Goal: Task Accomplishment & Management: Manage account settings

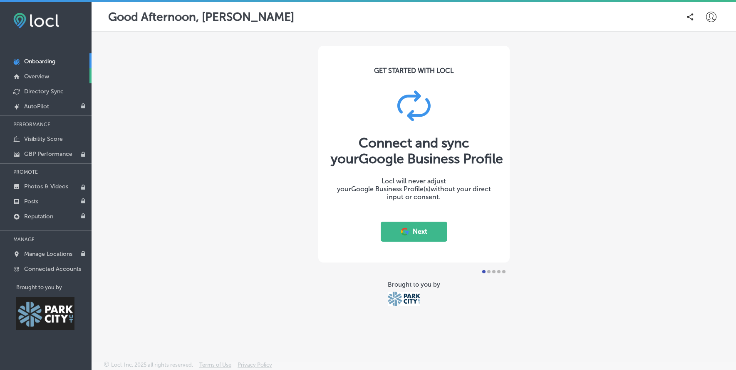
click at [42, 82] on link "Overview" at bounding box center [46, 75] width 92 height 15
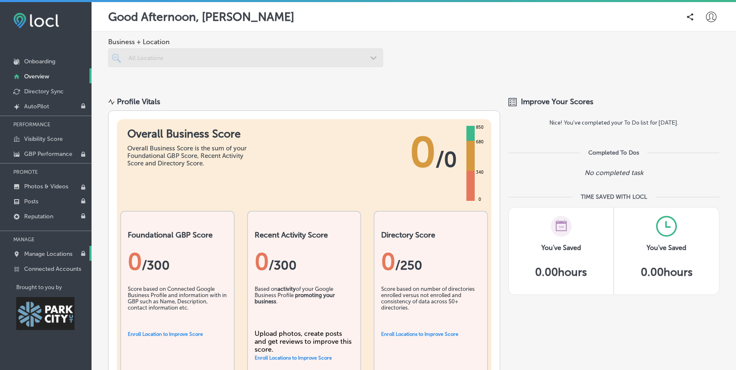
click at [47, 257] on link "Manage Locations" at bounding box center [46, 253] width 92 height 15
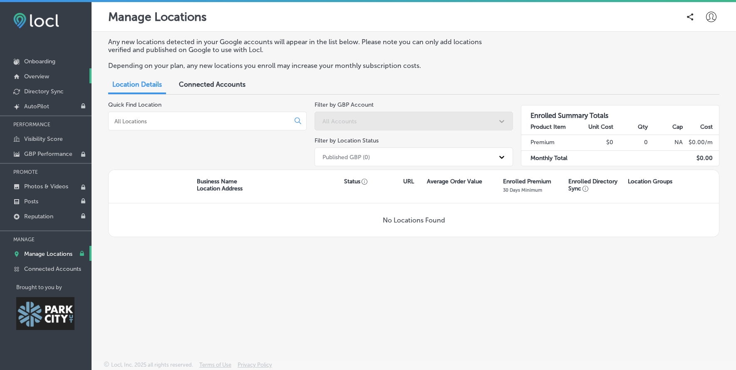
click at [40, 76] on p "Overview" at bounding box center [36, 76] width 25 height 7
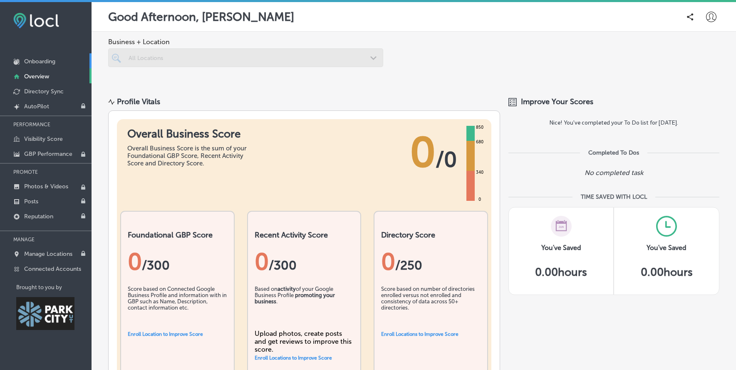
click at [43, 61] on p "Onboarding" at bounding box center [39, 61] width 31 height 7
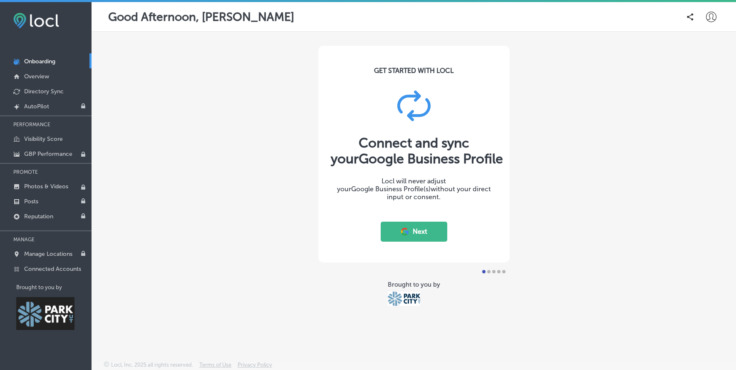
click at [427, 231] on button "Next" at bounding box center [414, 231] width 67 height 20
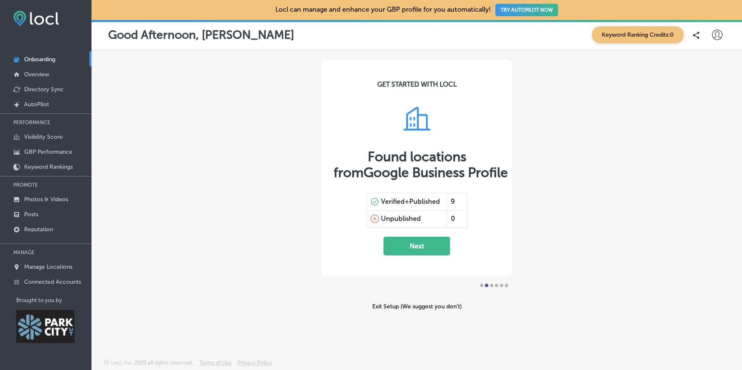
click at [425, 247] on button "Next" at bounding box center [417, 245] width 67 height 19
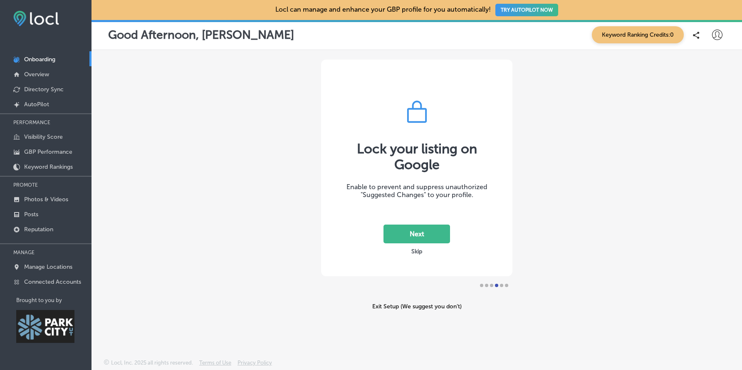
click at [419, 253] on button "Skip" at bounding box center [417, 251] width 16 height 8
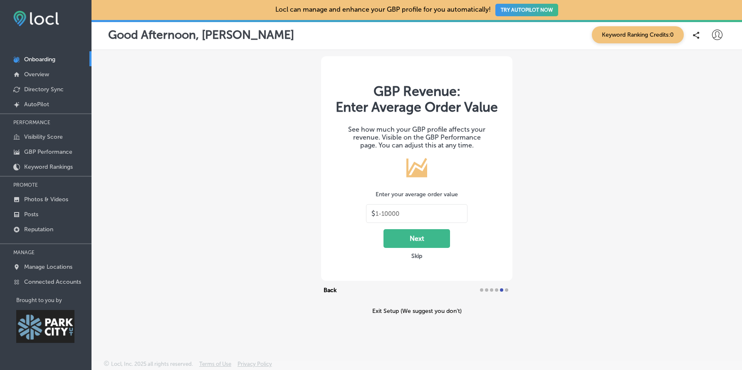
click at [416, 256] on button "Skip" at bounding box center [417, 256] width 16 height 8
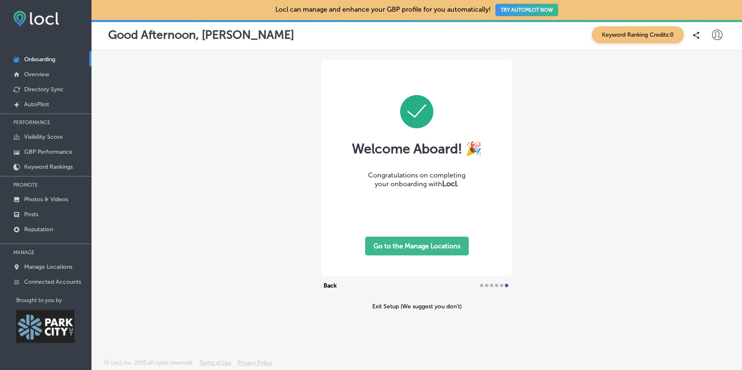
click at [423, 246] on button "Go to the Manage Locations" at bounding box center [417, 245] width 104 height 19
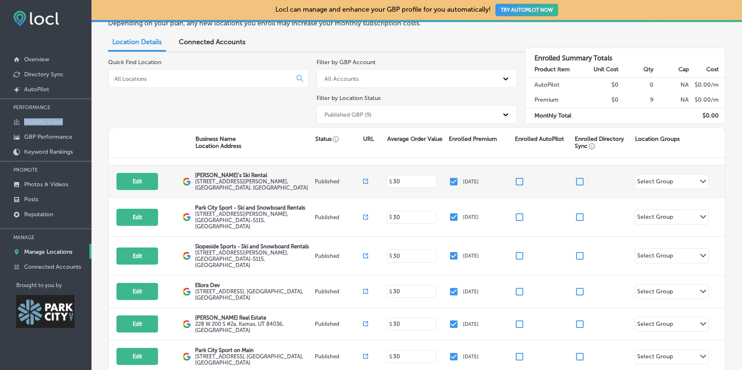
scroll to position [35, 0]
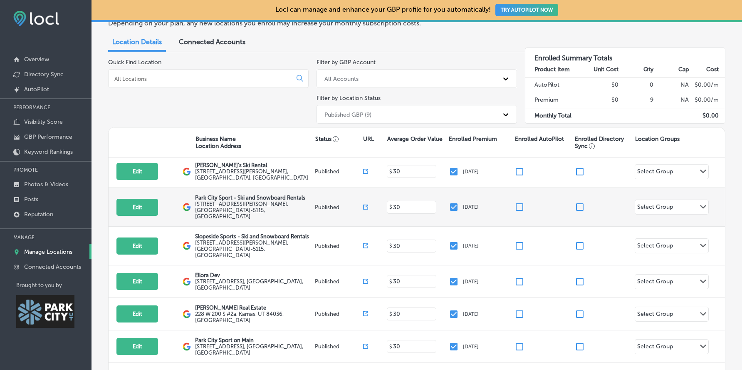
click at [231, 201] on label "[STREET_ADDRESS][PERSON_NAME]" at bounding box center [254, 210] width 118 height 19
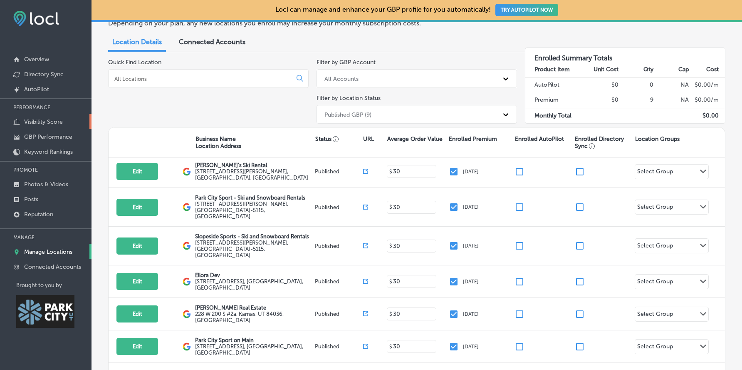
click at [43, 126] on link "Visibility Score" at bounding box center [46, 121] width 92 height 15
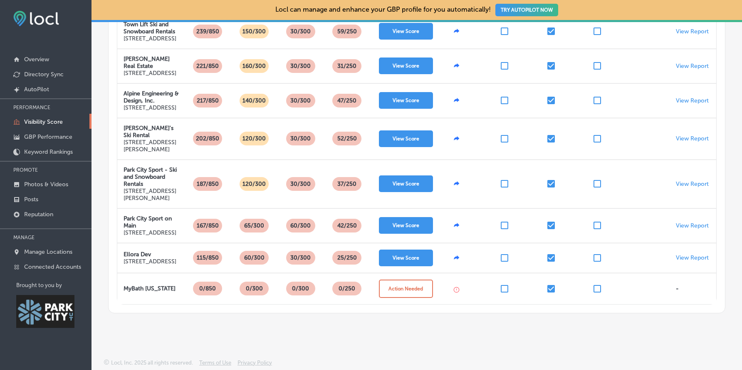
scroll to position [270, 0]
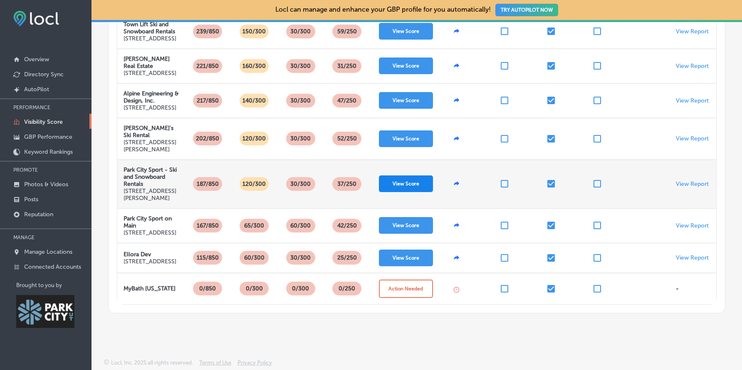
click at [416, 186] on button "View Score" at bounding box center [406, 183] width 54 height 17
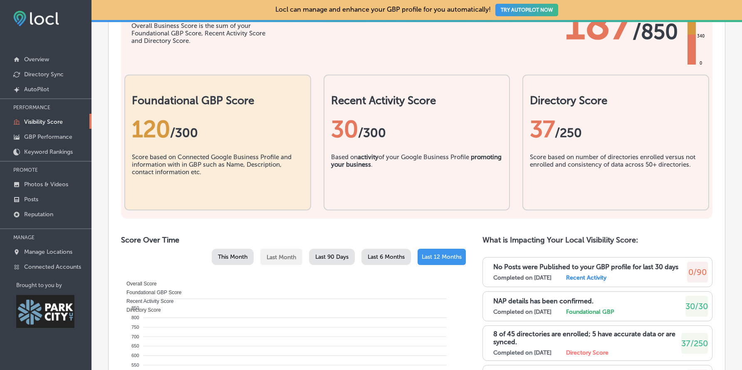
scroll to position [275, 0]
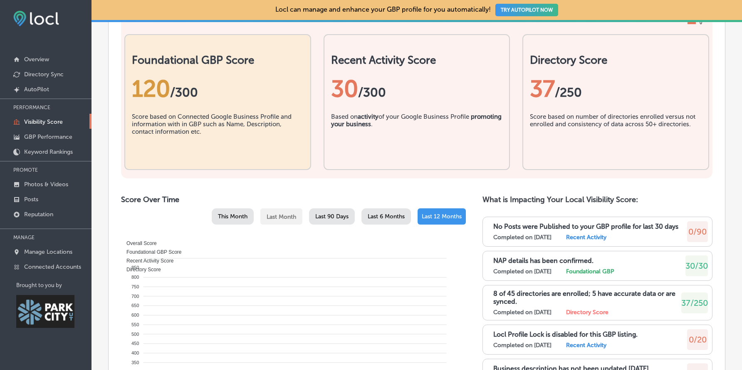
click at [189, 111] on div "120 / 300" at bounding box center [218, 89] width 172 height 44
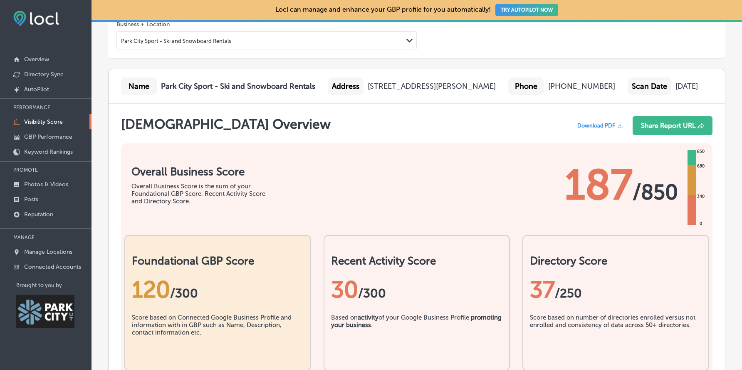
scroll to position [0, 0]
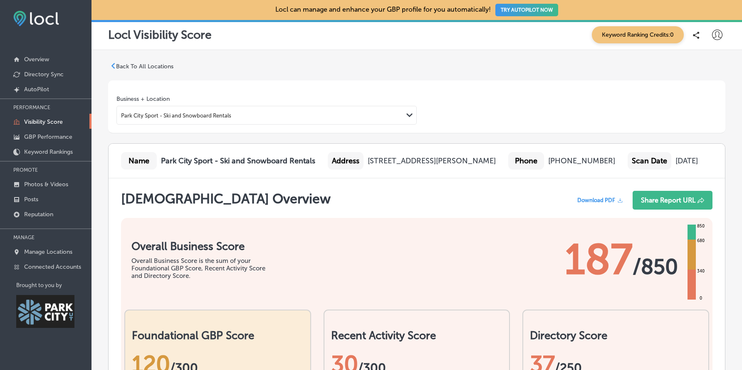
click at [53, 137] on p "GBP Performance" at bounding box center [48, 136] width 48 height 7
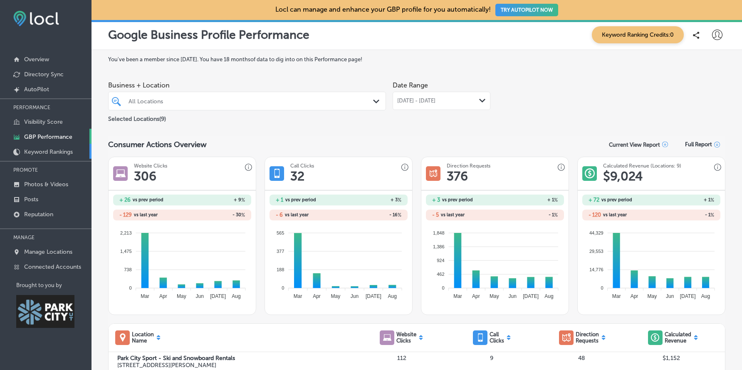
click at [54, 151] on p "Keyword Rankings" at bounding box center [48, 151] width 49 height 7
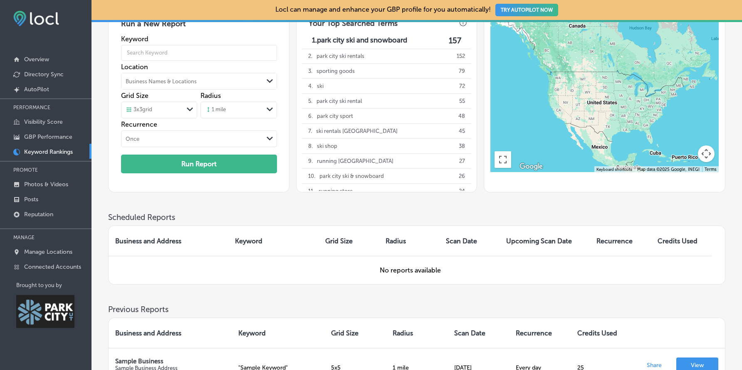
scroll to position [56, 0]
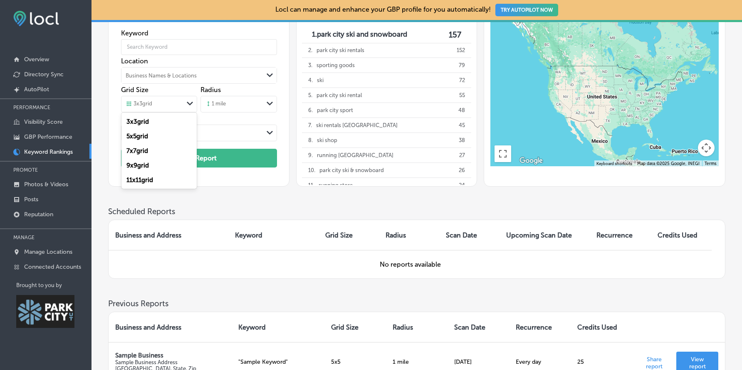
click at [186, 104] on div "Path Created with Sketch." at bounding box center [190, 104] width 13 height 14
click at [153, 179] on label "11 x 11 grid" at bounding box center [140, 179] width 27 height 7
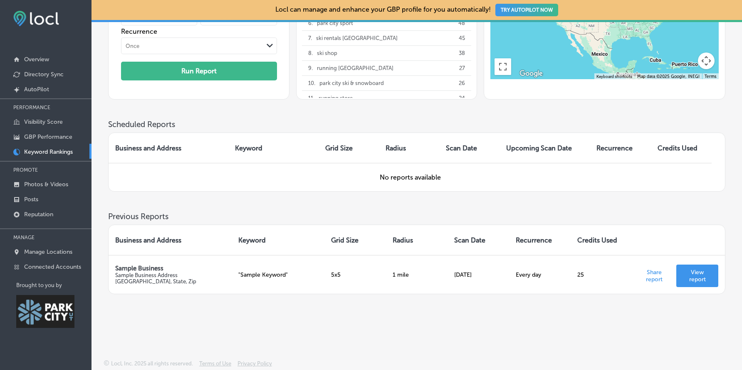
scroll to position [0, 0]
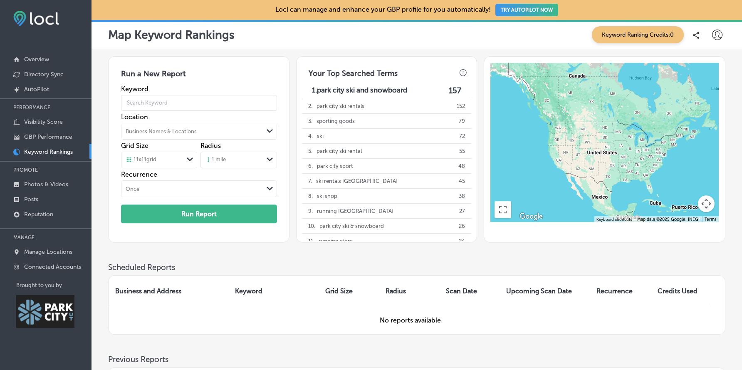
click at [183, 158] on div "11 x 11 grid" at bounding box center [153, 159] width 62 height 9
click at [112, 176] on div "Run a New Report Keyword Location Business Names & Locations Path Created with …" at bounding box center [198, 149] width 181 height 186
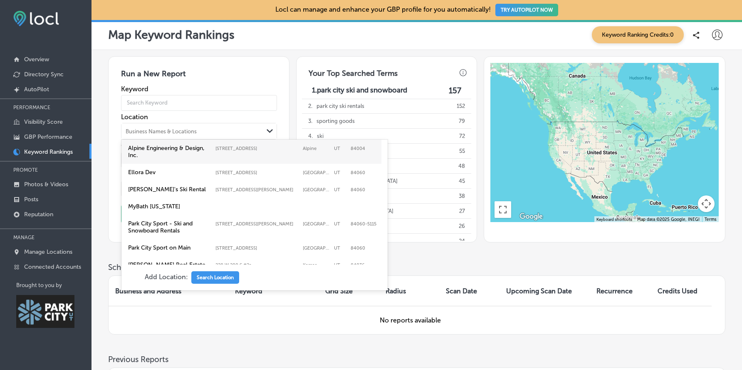
click at [199, 130] on div "Business Names & Locations" at bounding box center [193, 131] width 142 height 12
click at [142, 228] on label "Park City Sport - Ski and Snowboard Rentals" at bounding box center [169, 227] width 83 height 14
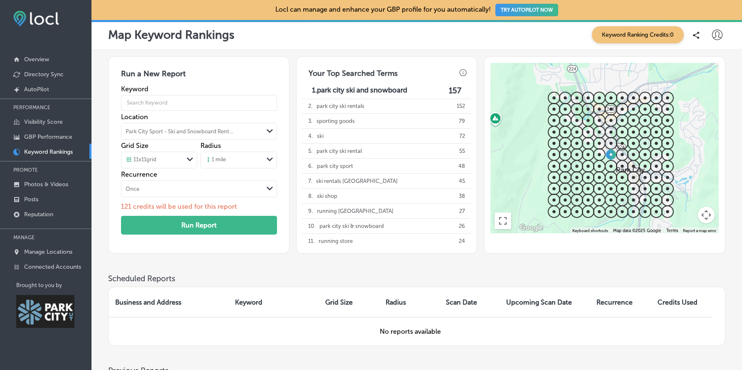
click at [268, 156] on div "Path Created with Sketch." at bounding box center [270, 159] width 7 height 7
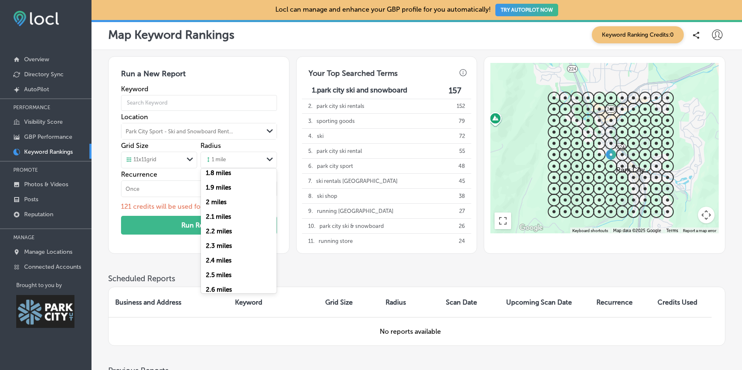
scroll to position [253, 0]
click at [223, 202] on label "2 miles" at bounding box center [216, 201] width 21 height 7
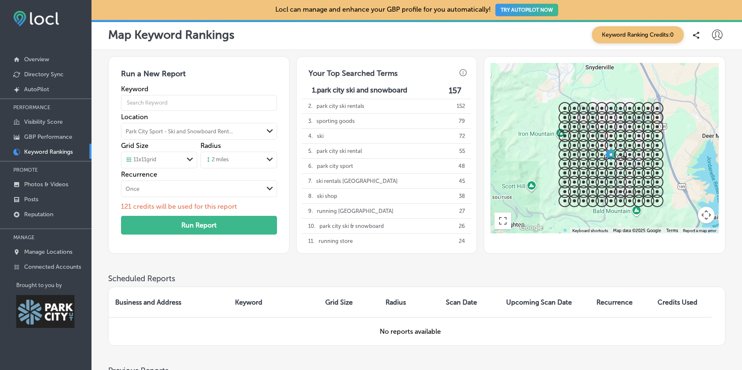
click at [257, 159] on div "2 miles" at bounding box center [232, 160] width 62 height 12
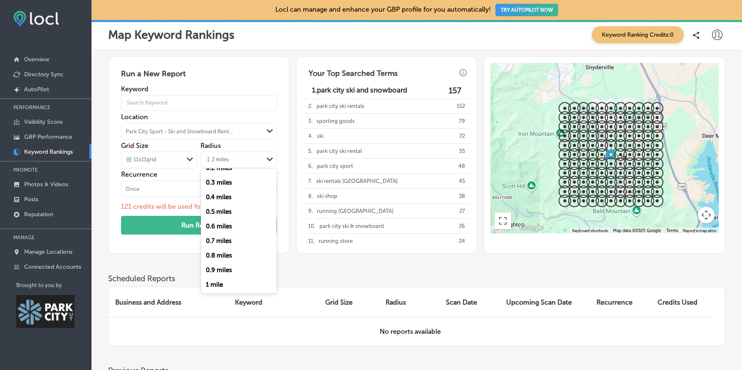
scroll to position [8, 0]
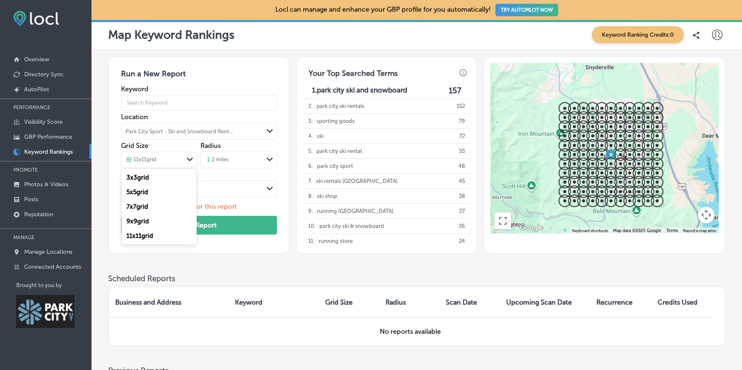
click at [174, 159] on div "11 x 11 grid" at bounding box center [153, 159] width 62 height 9
click at [156, 204] on div "7 x 7 grid" at bounding box center [160, 206] width 76 height 15
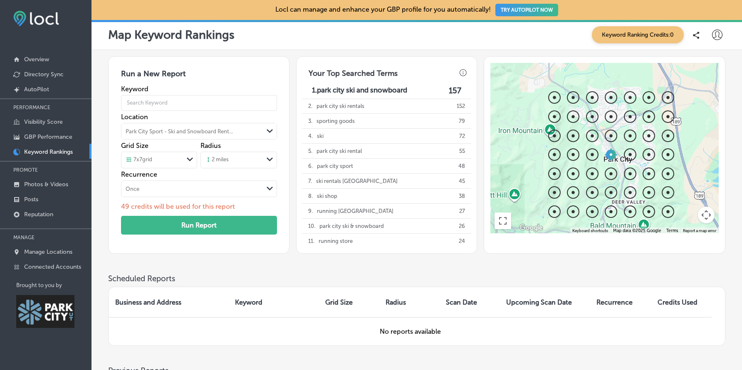
click at [171, 160] on div "7 x 7 grid" at bounding box center [153, 159] width 62 height 9
click at [150, 235] on label "11 x 11 grid" at bounding box center [140, 235] width 27 height 7
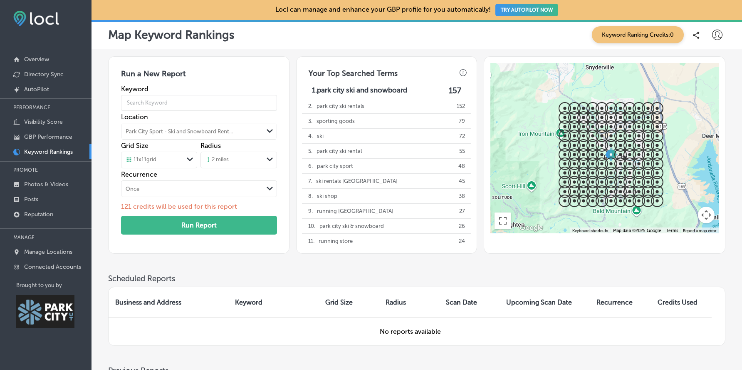
click at [244, 158] on div "2 miles" at bounding box center [232, 160] width 62 height 12
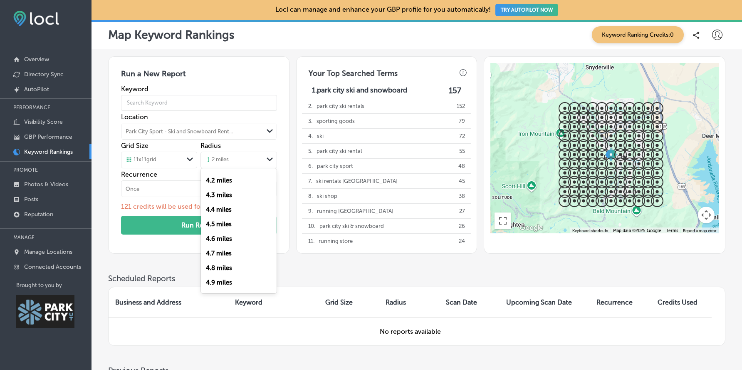
scroll to position [623, 0]
click at [223, 265] on label "5 miles" at bounding box center [216, 268] width 20 height 7
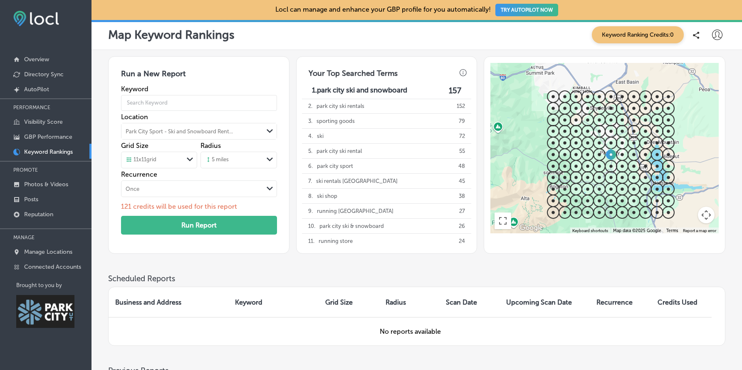
click at [271, 188] on polygon at bounding box center [270, 188] width 6 height 4
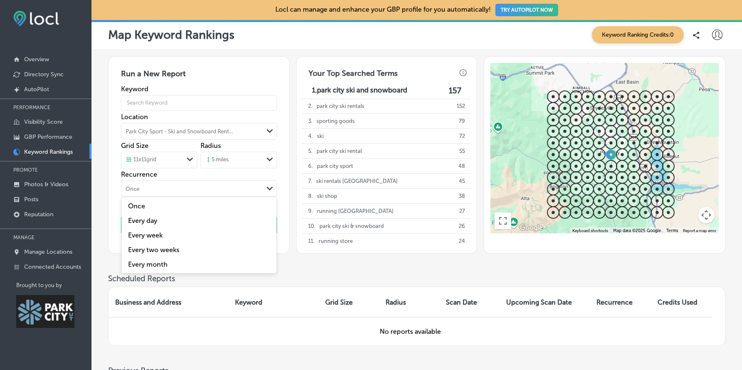
click at [108, 189] on div "Run a New Report Keyword Location [GEOGRAPHIC_DATA] Sport - Ski and Snowboard R…" at bounding box center [417, 262] width 651 height 424
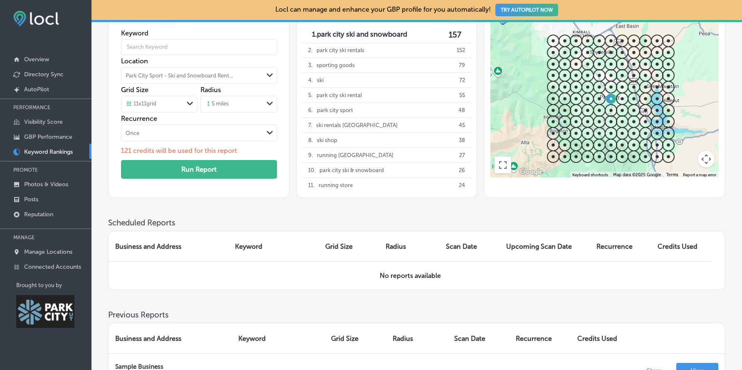
scroll to position [0, 0]
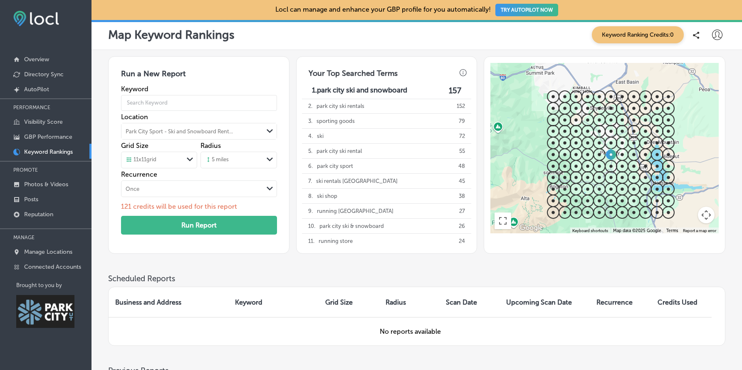
click at [208, 204] on p "121 credits will be used for this report" at bounding box center [199, 206] width 156 height 8
click at [103, 205] on div "Run a New Report Keyword Location [GEOGRAPHIC_DATA] Sport - Ski and Snowboard R…" at bounding box center [417, 262] width 651 height 424
click at [99, 178] on div "Run a New Report Keyword Location [GEOGRAPHIC_DATA] Sport - Ski and Snowboard R…" at bounding box center [417, 262] width 651 height 424
click at [104, 155] on div "Run a New Report Keyword Location [GEOGRAPHIC_DATA] Sport - Ski and Snowboard R…" at bounding box center [417, 262] width 651 height 424
click at [256, 266] on div "Run a New Report Keyword Location [GEOGRAPHIC_DATA] Sport - Ski and Snowboard R…" at bounding box center [417, 164] width 618 height 217
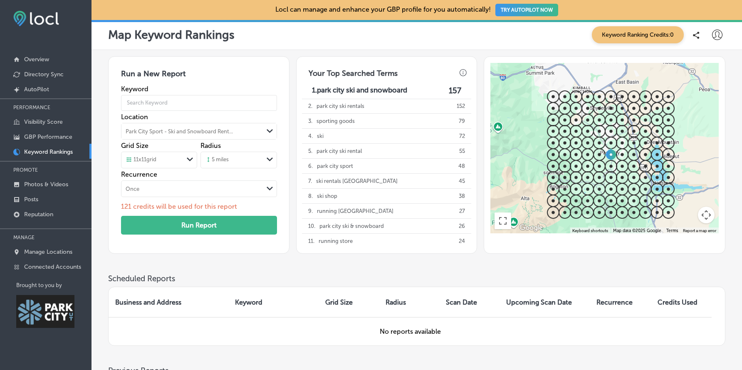
click at [271, 276] on h3 "Scheduled Reports" at bounding box center [417, 278] width 618 height 10
click at [294, 181] on div "Run a New Report Keyword Location [GEOGRAPHIC_DATA] Sport - Ski and Snowboard R…" at bounding box center [417, 154] width 618 height 197
click at [294, 201] on div "Run a New Report Keyword Location [GEOGRAPHIC_DATA] Sport - Ski and Snowboard R…" at bounding box center [417, 154] width 618 height 197
click at [102, 211] on div "Run a New Report Keyword Location [GEOGRAPHIC_DATA] Sport - Ski and Snowboard R…" at bounding box center [417, 262] width 651 height 424
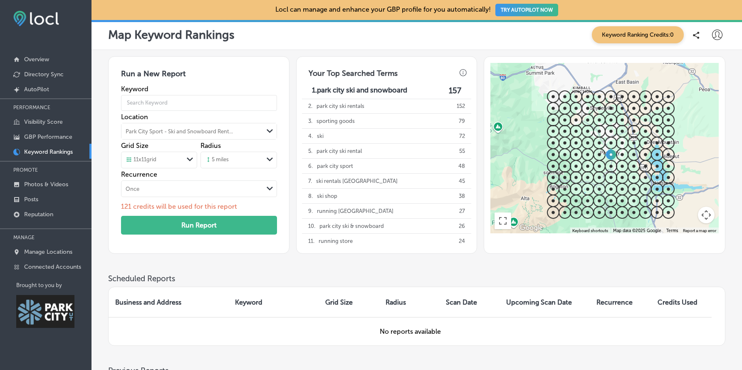
click at [127, 204] on p "121 credits will be used for this report" at bounding box center [199, 206] width 156 height 8
drag, startPoint x: 117, startPoint y: 205, endPoint x: 251, endPoint y: 211, distance: 133.3
click at [251, 211] on div "Run a New Report Keyword Location [GEOGRAPHIC_DATA] Sport - Ski and Snowboard R…" at bounding box center [198, 154] width 181 height 197
click at [276, 185] on div "Path Created with Sketch." at bounding box center [269, 188] width 13 height 13
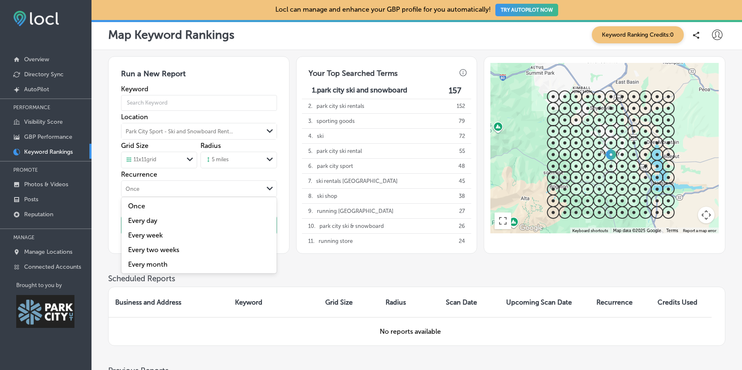
click at [167, 264] on label "Every month" at bounding box center [199, 264] width 145 height 8
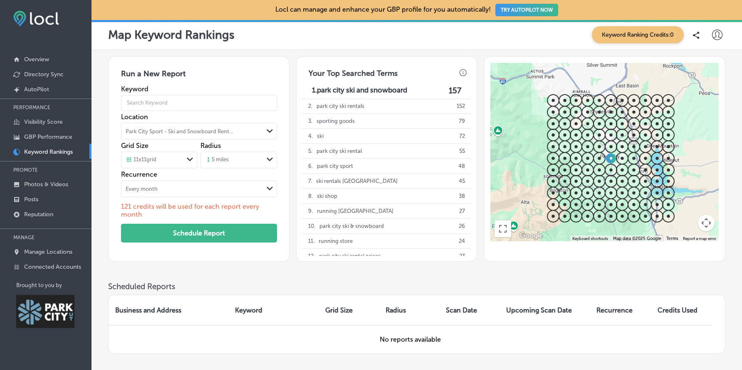
click at [102, 251] on div "Run a New Report Keyword Location [GEOGRAPHIC_DATA] Sport - Ski and Snowboard R…" at bounding box center [417, 266] width 651 height 432
click at [175, 189] on div "Every month" at bounding box center [193, 188] width 142 height 9
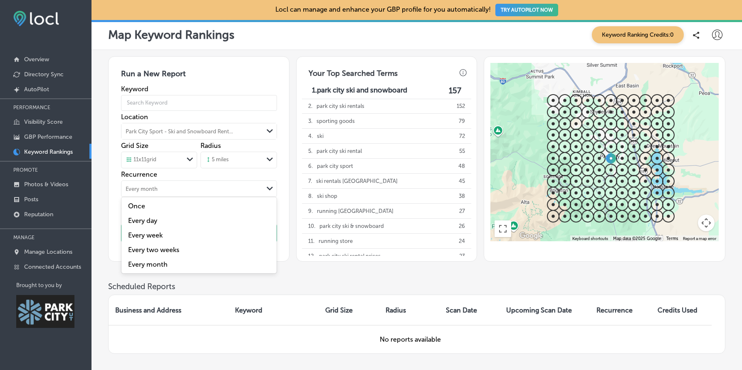
click at [159, 235] on label "Every week" at bounding box center [199, 235] width 145 height 8
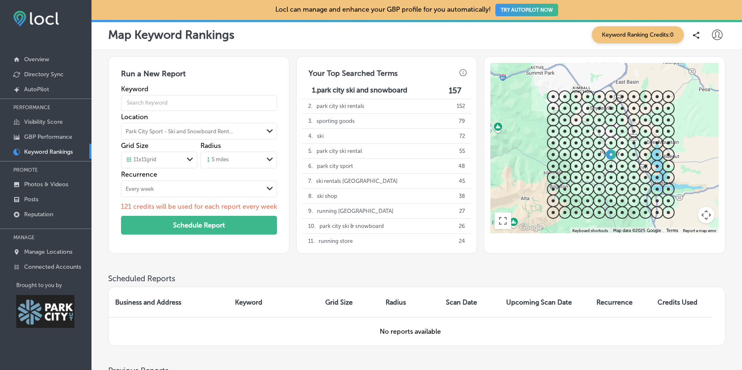
click at [110, 245] on div "Run a New Report Keyword Location [GEOGRAPHIC_DATA] Sport - Ski and Snowboard R…" at bounding box center [198, 154] width 181 height 197
click at [186, 158] on div "Path Created with Sketch." at bounding box center [190, 160] width 13 height 14
click at [117, 165] on div "Run a New Report Keyword Location [GEOGRAPHIC_DATA] Sport - Ski and Snowboard R…" at bounding box center [198, 154] width 181 height 197
click at [180, 158] on div "11 x 11 grid" at bounding box center [153, 159] width 62 height 9
click at [157, 204] on div "7 x 7 grid" at bounding box center [160, 206] width 76 height 15
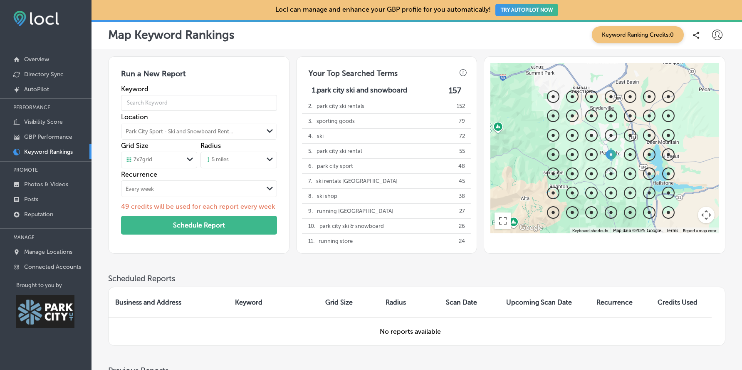
click at [109, 178] on div "Run a New Report Keyword Location [GEOGRAPHIC_DATA] Sport - Ski and Snowboard R…" at bounding box center [198, 154] width 181 height 197
click at [114, 184] on div "Run a New Report Keyword Location [GEOGRAPHIC_DATA] Sport - Ski and Snowboard R…" at bounding box center [198, 154] width 181 height 197
click at [116, 196] on div "Run a New Report Keyword Location [GEOGRAPHIC_DATA] Sport - Ski and Snowboard R…" at bounding box center [198, 154] width 181 height 197
click at [234, 163] on div "5 miles" at bounding box center [232, 160] width 62 height 12
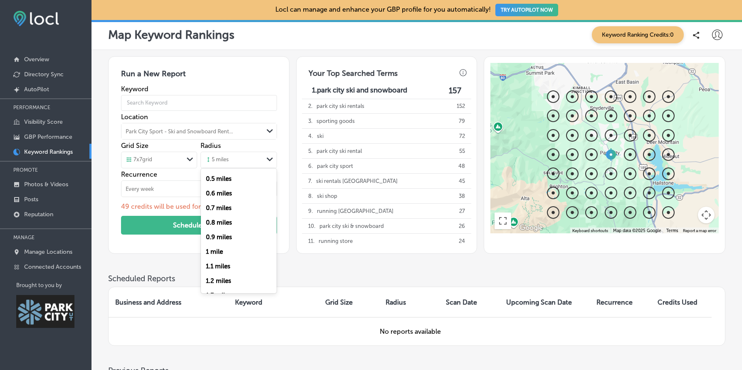
scroll to position [58, 0]
click at [214, 249] on label "1 mile" at bounding box center [214, 249] width 17 height 7
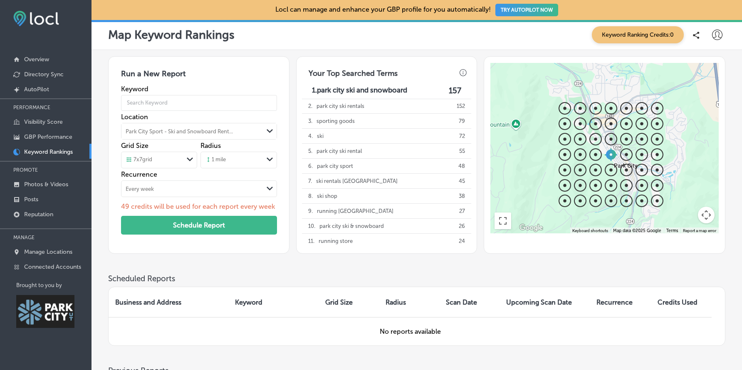
click at [103, 197] on div "Run a New Report Keyword Location [GEOGRAPHIC_DATA] Sport - Ski and Snowboard R…" at bounding box center [417, 262] width 651 height 424
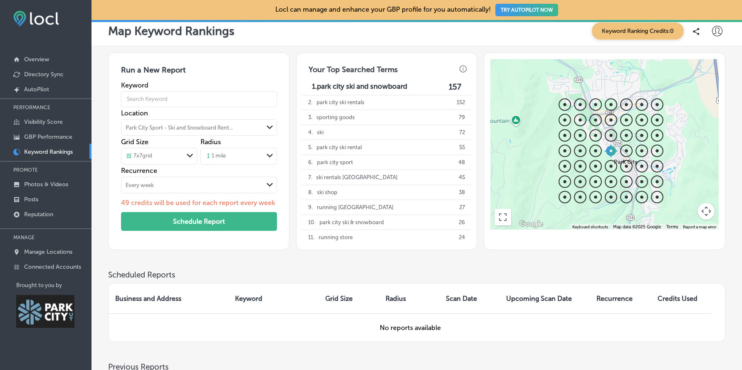
scroll to position [0, 0]
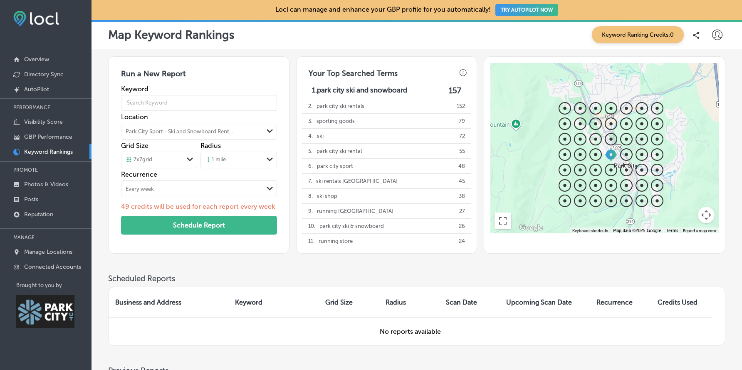
click at [103, 197] on div "Run a New Report Keyword Location [GEOGRAPHIC_DATA] Sport - Ski and Snowboard R…" at bounding box center [417, 262] width 651 height 424
click at [661, 39] on span "Keyword Ranking Credits: 0" at bounding box center [638, 34] width 92 height 17
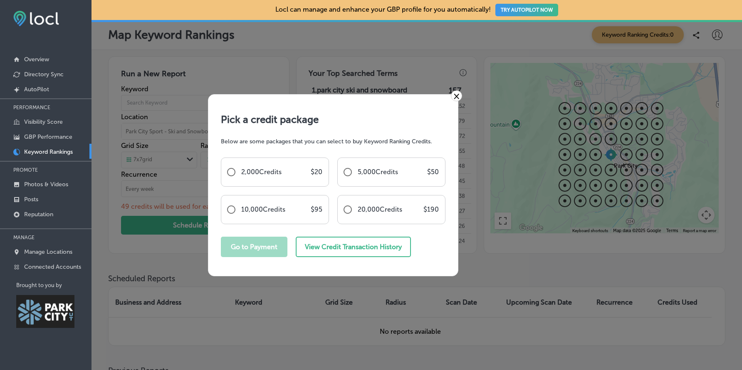
click at [457, 96] on link "×" at bounding box center [456, 95] width 11 height 11
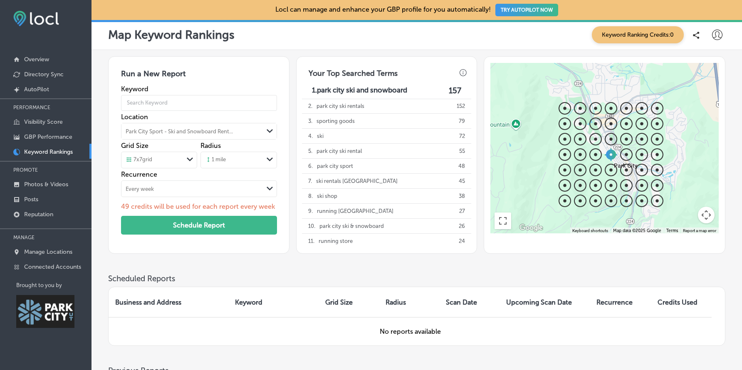
click at [293, 65] on div "Run a New Report Keyword Location [GEOGRAPHIC_DATA] Sport - Ski and Snowboard R…" at bounding box center [417, 154] width 618 height 197
click at [292, 82] on div "Run a New Report Keyword Location [GEOGRAPHIC_DATA] Sport - Ski and Snowboard R…" at bounding box center [417, 154] width 618 height 197
click at [43, 123] on p "Visibility Score" at bounding box center [43, 121] width 39 height 7
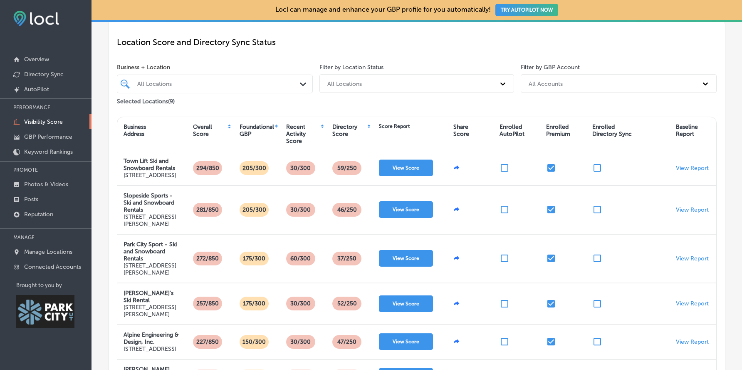
scroll to position [66, 0]
click at [32, 60] on p "Overview" at bounding box center [36, 59] width 25 height 7
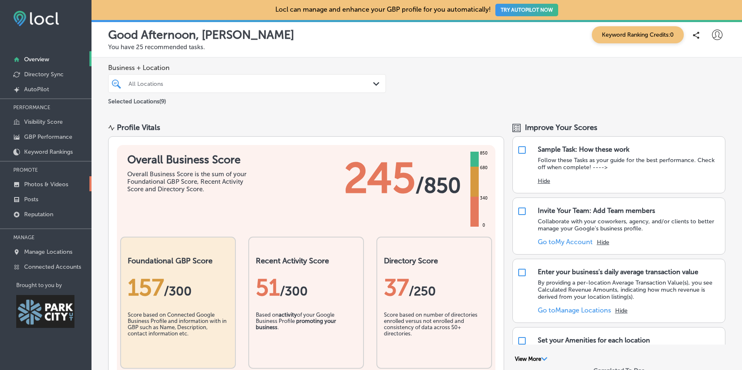
click at [37, 186] on p "Photos & Videos" at bounding box center [46, 184] width 44 height 7
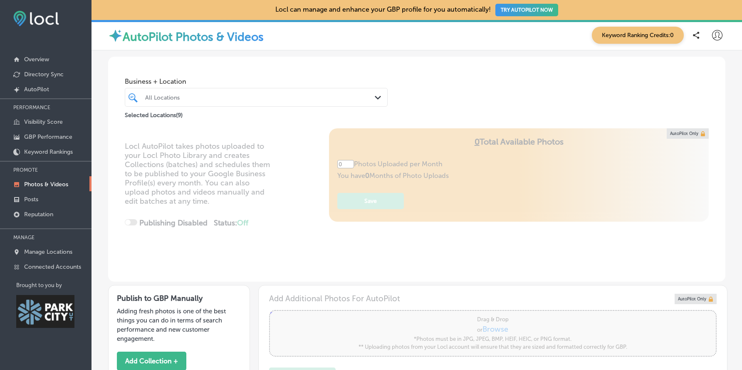
type input "5"
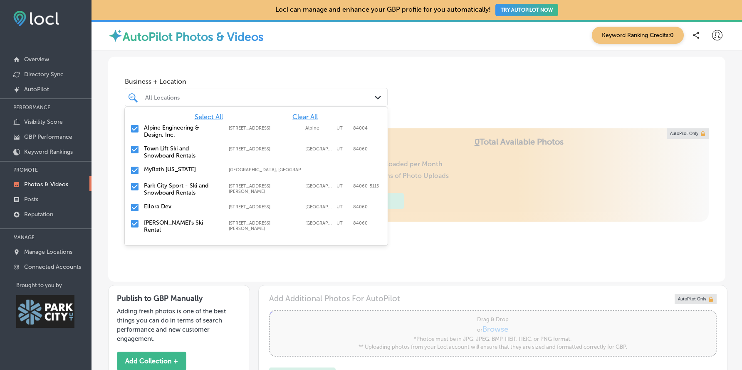
click at [196, 97] on div "All Locations" at bounding box center [260, 97] width 231 height 7
click at [173, 191] on label "Park City Sport - Ski and Snowboard Rentals" at bounding box center [182, 189] width 77 height 14
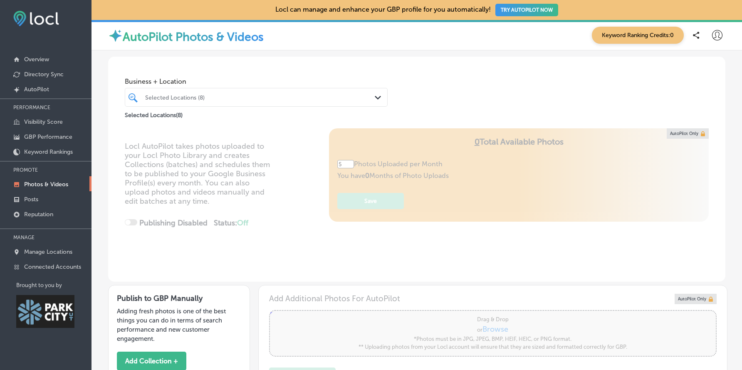
click at [108, 204] on div "Locl AutoPilot takes photos uploaded to your Locl Photo Library and creates Col…" at bounding box center [417, 204] width 618 height 153
click at [33, 200] on p "Posts" at bounding box center [31, 199] width 14 height 7
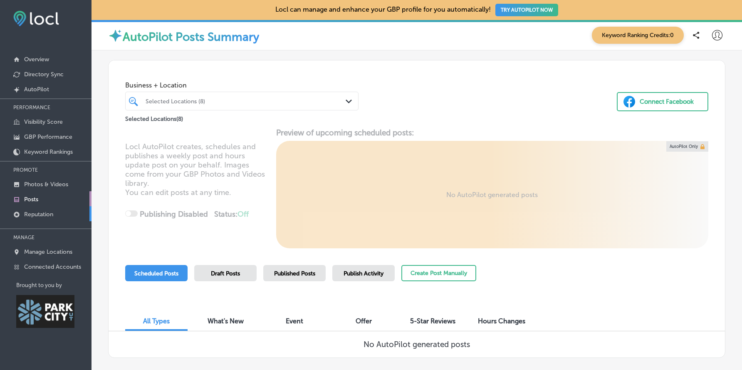
click at [36, 213] on p "Reputation" at bounding box center [38, 214] width 29 height 7
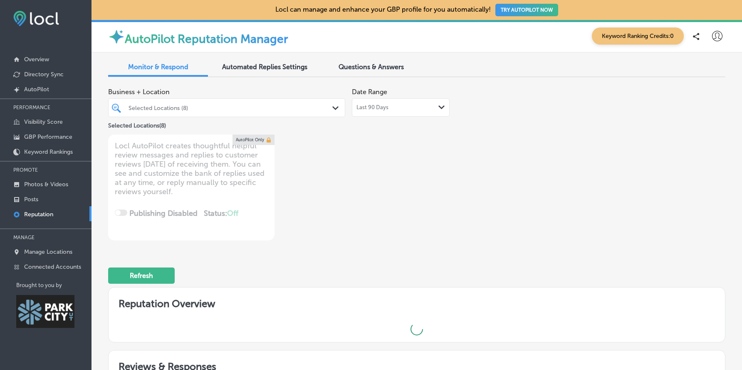
type textarea "x"
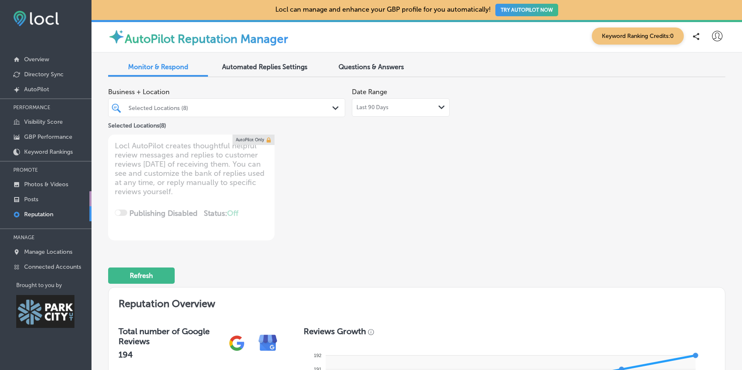
click at [36, 197] on p "Posts" at bounding box center [31, 199] width 14 height 7
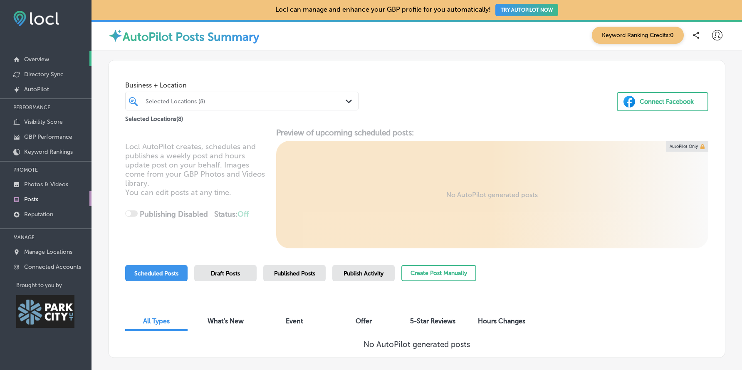
click at [41, 60] on p "Overview" at bounding box center [36, 59] width 25 height 7
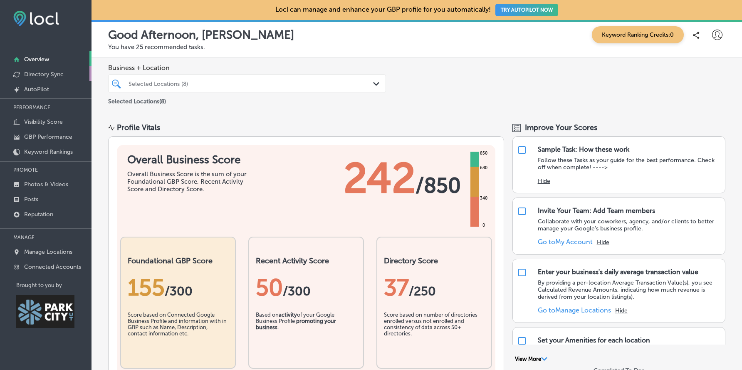
click at [45, 77] on link "Directory Sync" at bounding box center [46, 73] width 92 height 15
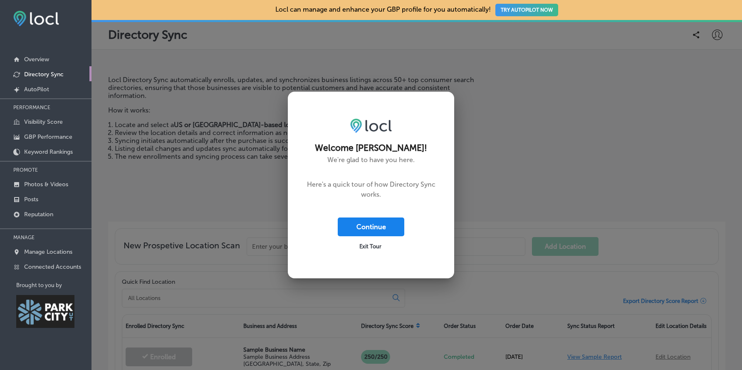
click at [398, 226] on button "Continue" at bounding box center [371, 226] width 67 height 19
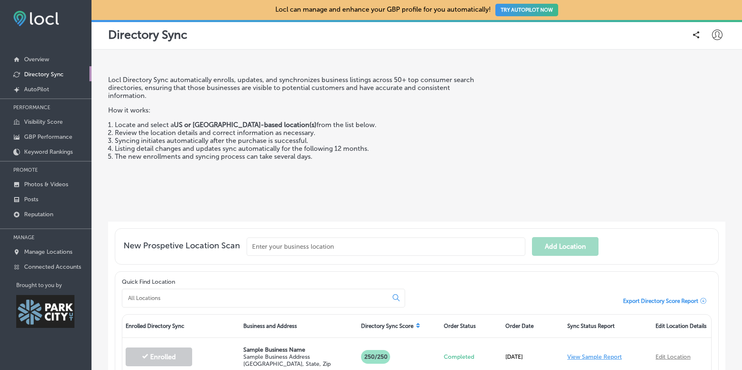
click at [407, 267] on div "New Prospetive Location Scan Add Location" at bounding box center [417, 246] width 618 height 50
click at [41, 124] on p "Visibility Score" at bounding box center [43, 121] width 39 height 7
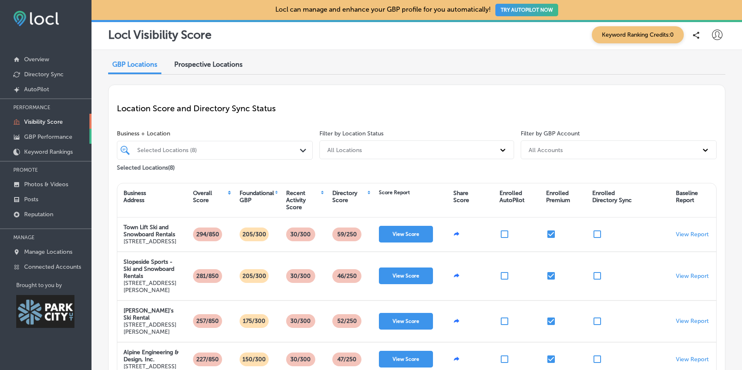
click at [41, 135] on p "GBP Performance" at bounding box center [48, 136] width 48 height 7
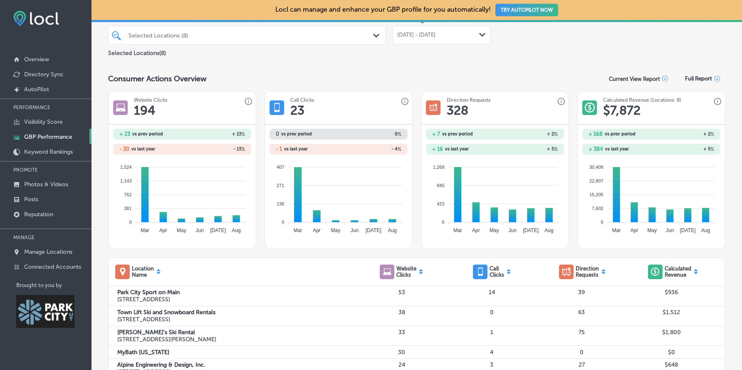
scroll to position [62, 0]
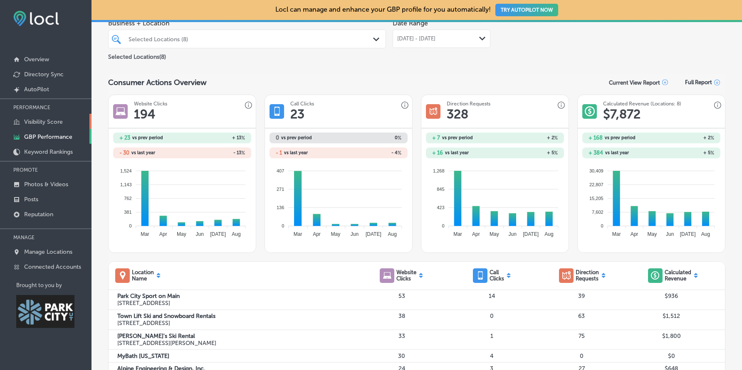
click at [52, 120] on p "Visibility Score" at bounding box center [43, 121] width 39 height 7
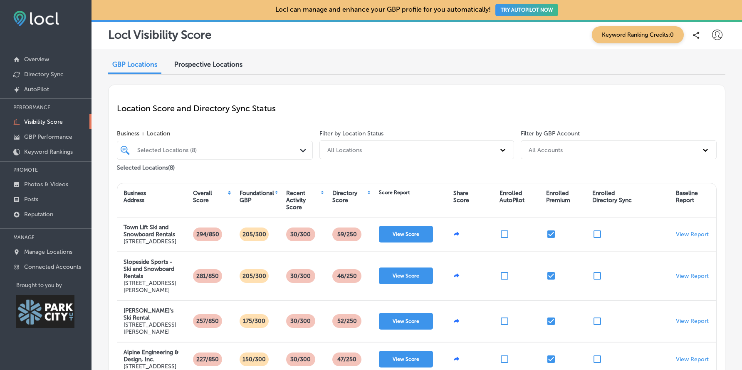
click at [106, 149] on div "GBP Locations Prospective Locations Location Score and Directory Sync Status Bu…" at bounding box center [417, 286] width 651 height 472
click at [61, 137] on p "GBP Performance" at bounding box center [48, 136] width 48 height 7
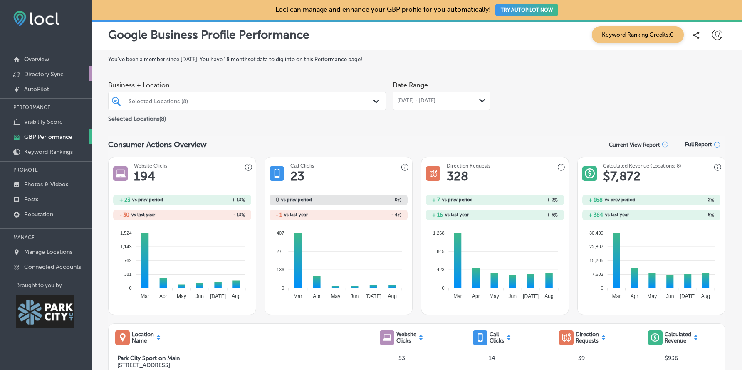
click at [57, 75] on p "Directory Sync" at bounding box center [44, 74] width 40 height 7
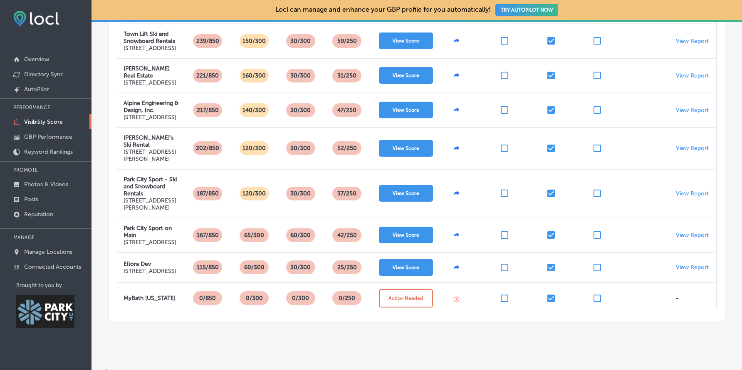
scroll to position [242, 0]
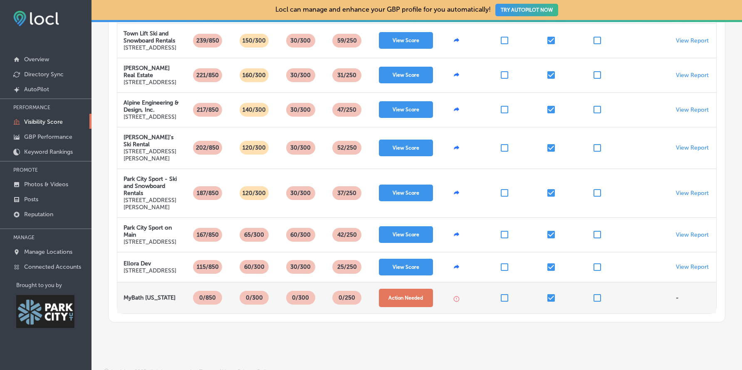
click at [397, 307] on button "Action Needed" at bounding box center [406, 297] width 54 height 18
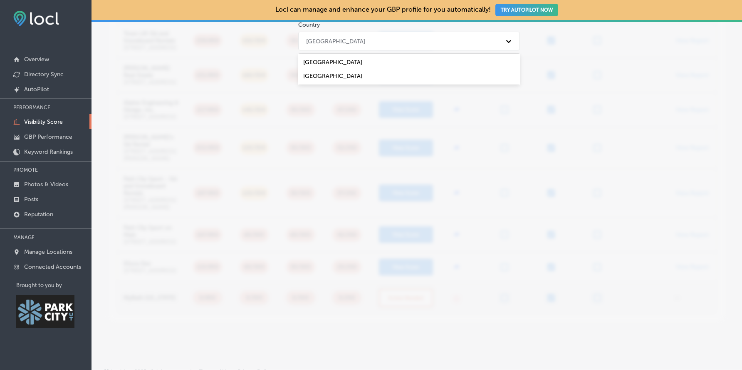
click at [488, 39] on div "United States" at bounding box center [401, 41] width 199 height 14
click at [416, 61] on div "United States" at bounding box center [408, 62] width 221 height 14
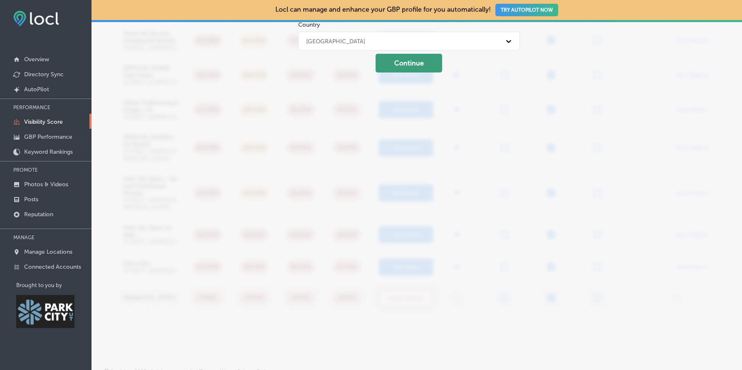
click at [411, 66] on button "Continue" at bounding box center [409, 63] width 67 height 19
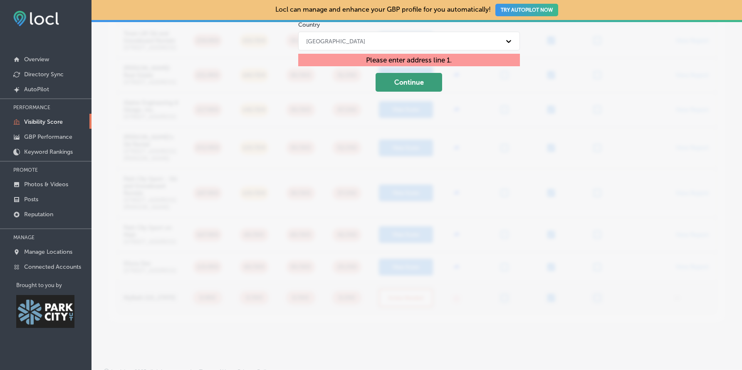
click at [416, 87] on button "Continue" at bounding box center [409, 82] width 67 height 19
click at [107, 39] on div "GBP Locations Prospective Locations Location Score and Directory Sync Status Bu…" at bounding box center [417, 68] width 651 height 521
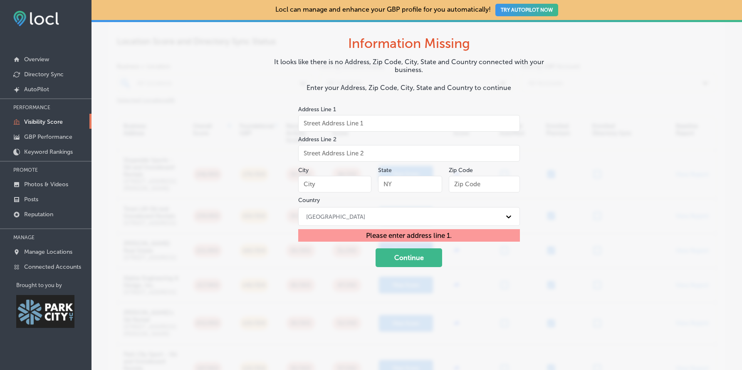
scroll to position [43, 0]
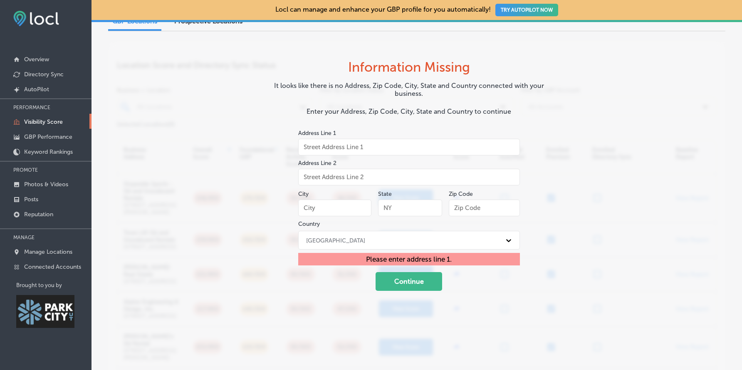
click at [104, 41] on div "GBP Locations Prospective Locations Location Score and Directory Sync Status Bu…" at bounding box center [417, 267] width 651 height 521
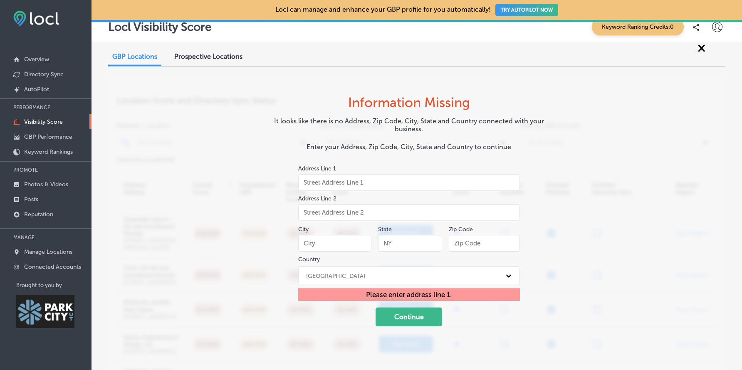
scroll to position [5, 0]
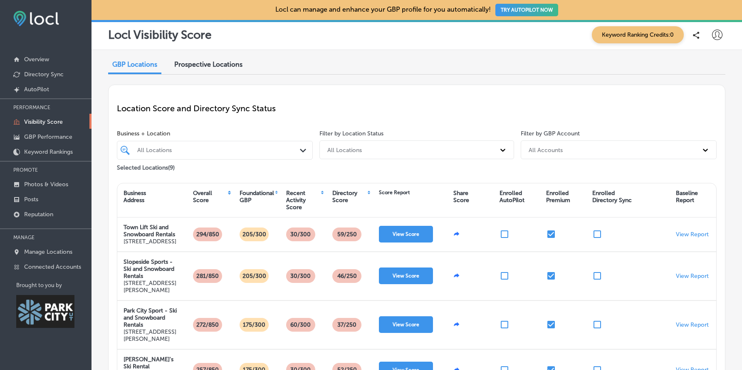
click at [353, 92] on div "Location Score and Directory Sync Status Business + Location All Locations Path…" at bounding box center [417, 324] width 618 height 480
click at [320, 99] on div "Location Score and Directory Sync Status" at bounding box center [417, 108] width 600 height 30
click at [45, 88] on p "AutoPilot" at bounding box center [36, 89] width 25 height 7
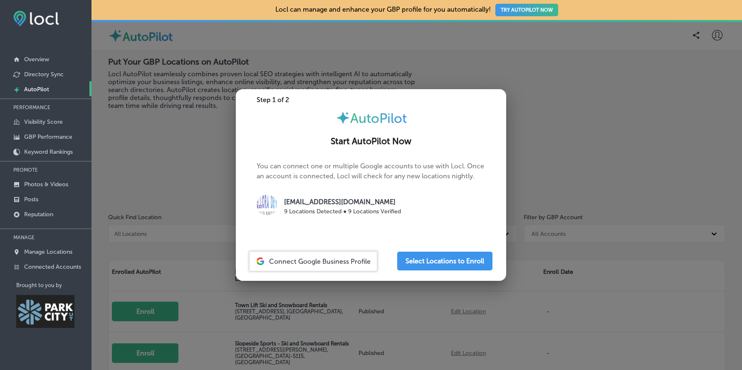
click at [147, 156] on div at bounding box center [371, 185] width 742 height 370
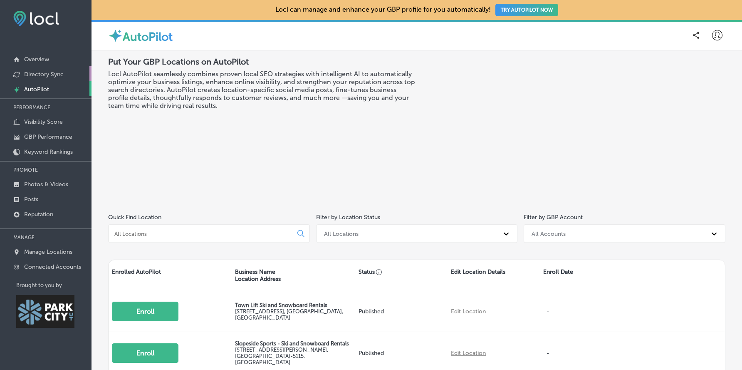
click at [57, 74] on p "Directory Sync" at bounding box center [44, 74] width 40 height 7
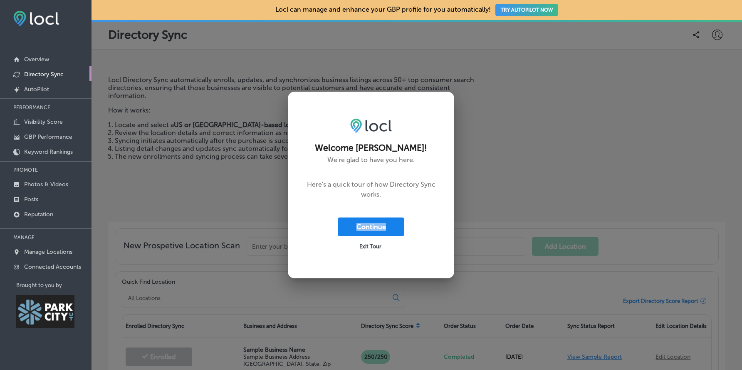
click at [375, 227] on button "Continue" at bounding box center [371, 226] width 67 height 19
